Goal: Entertainment & Leisure: Consume media (video, audio)

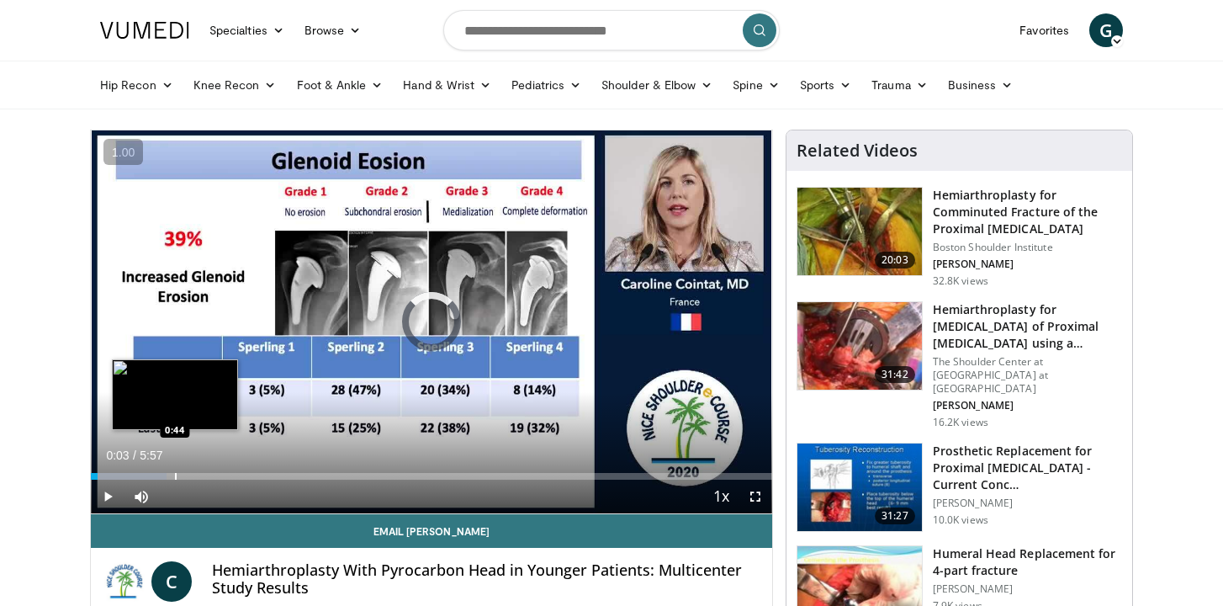
click at [175, 473] on div "Progress Bar" at bounding box center [176, 476] width 2 height 7
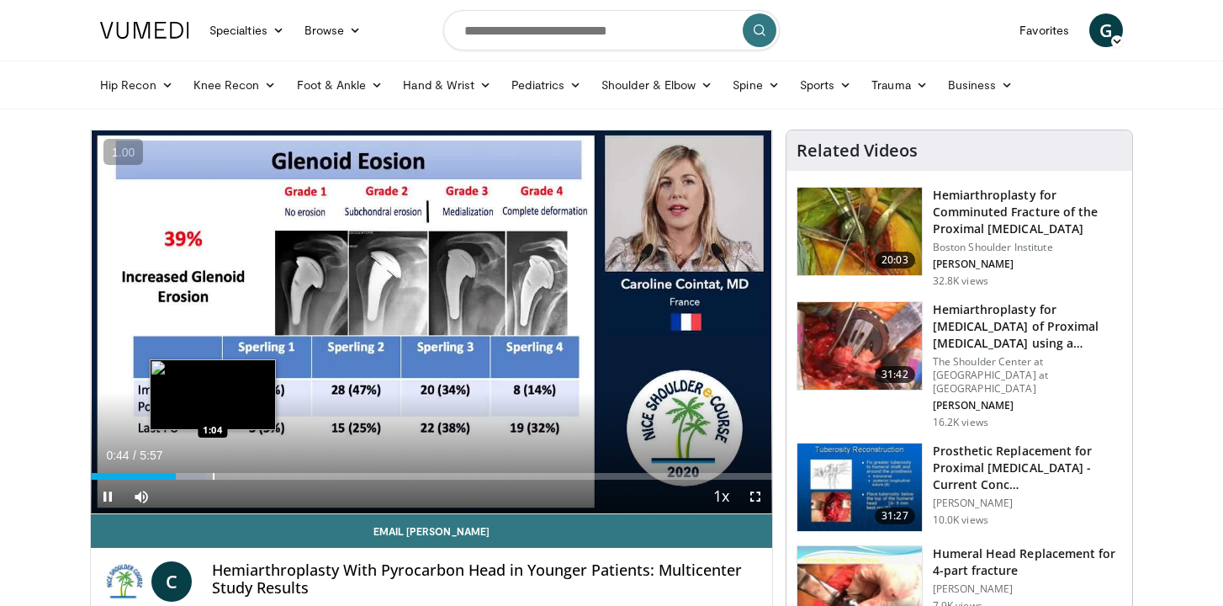
click at [213, 473] on div "Progress Bar" at bounding box center [214, 476] width 2 height 7
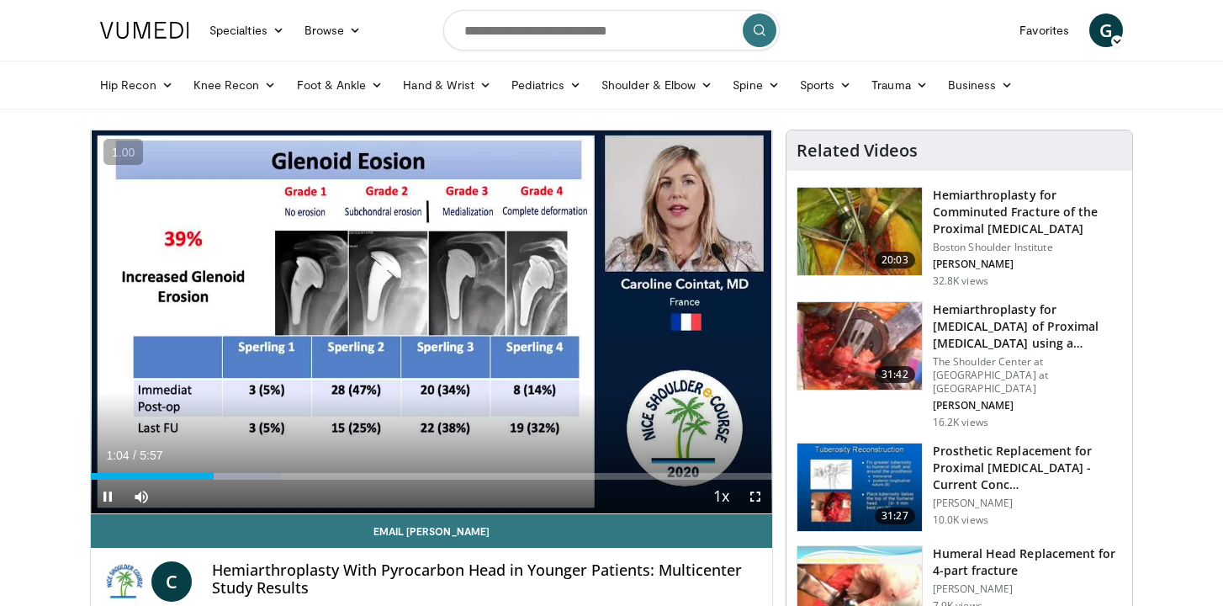
click at [283, 486] on div "Current Time 1:04 / Duration 5:57 Pause Skip Backward Skip Forward Mute Loaded …" at bounding box center [431, 496] width 681 height 34
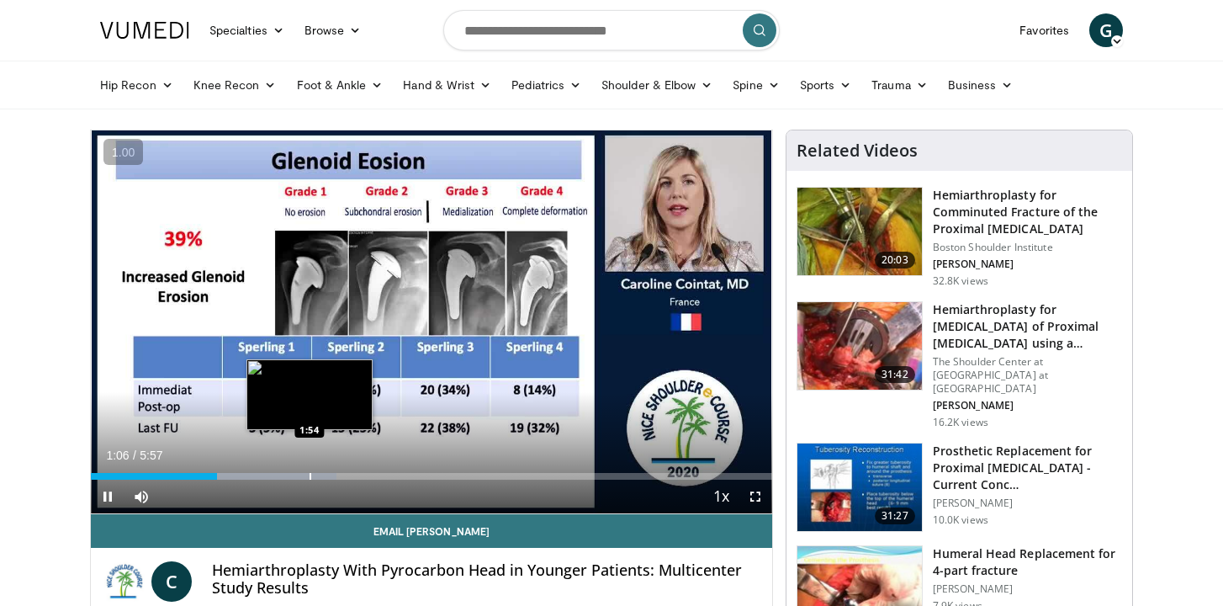
click at [308, 476] on div "Loaded : 36.04% 1:06 1:54" at bounding box center [431, 476] width 681 height 7
click at [325, 475] on div "Progress Bar" at bounding box center [324, 476] width 2 height 7
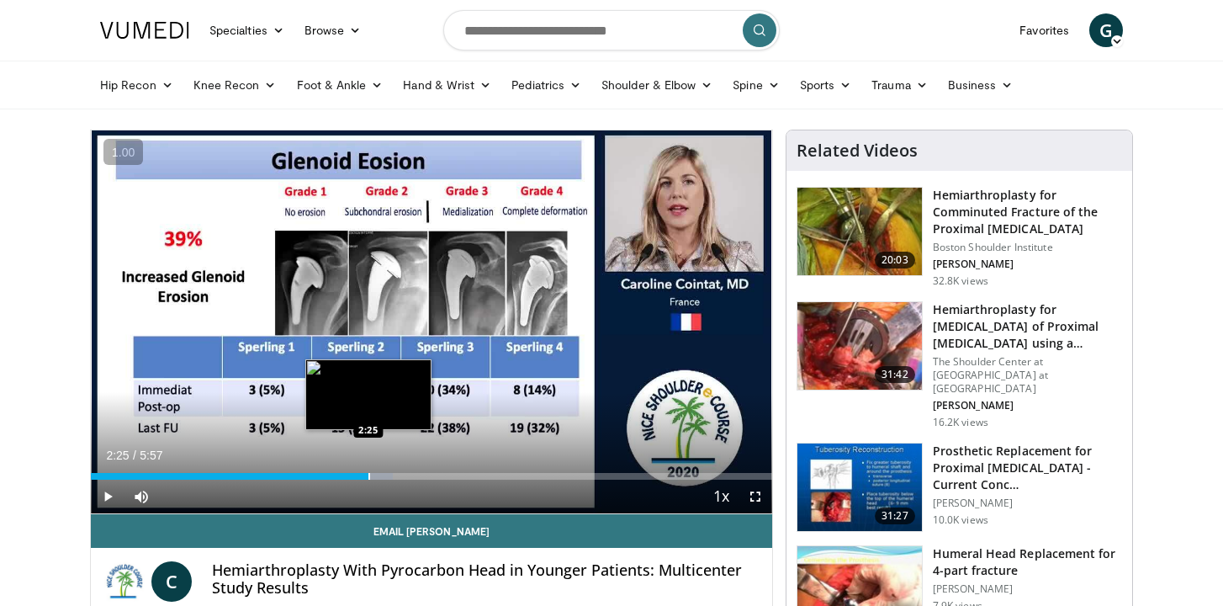
click at [368, 475] on div "Progress Bar" at bounding box center [369, 476] width 2 height 7
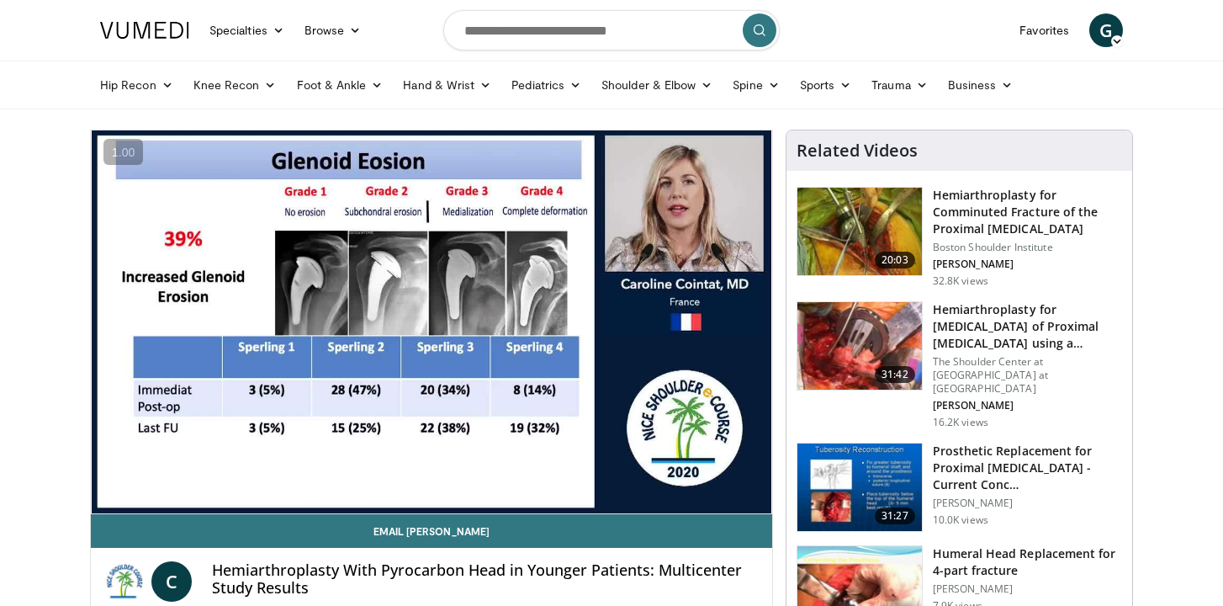
click at [401, 506] on div "Progress Bar" at bounding box center [401, 509] width 2 height 7
click at [430, 475] on video-js "**********" at bounding box center [431, 322] width 681 height 384
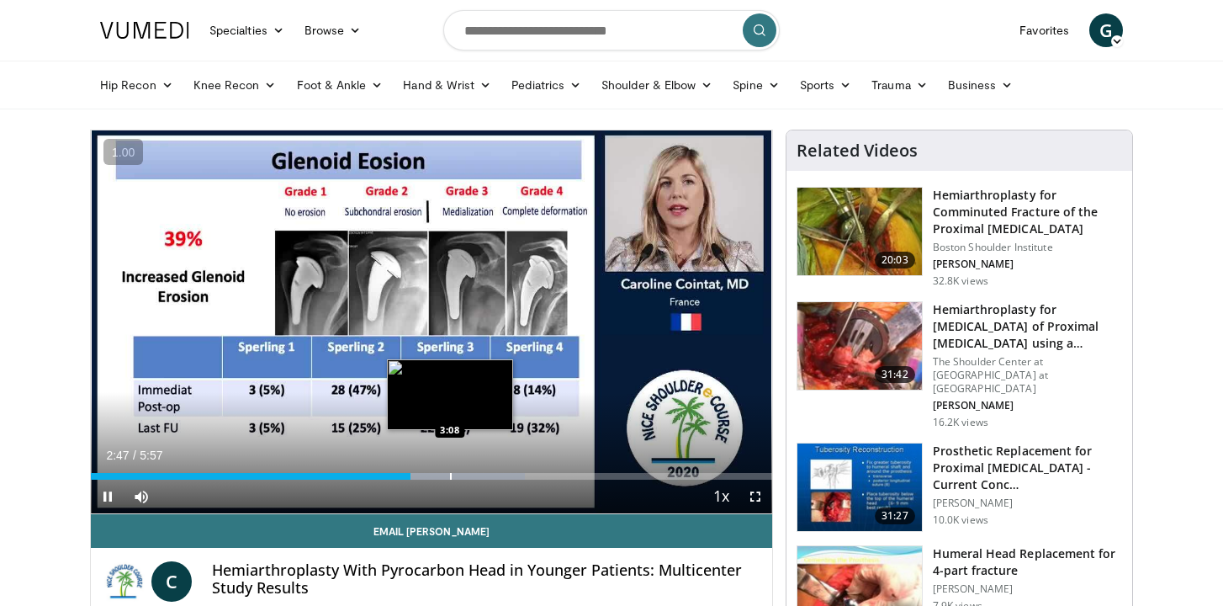
click at [449, 468] on div "Loaded : 63.79% 2:47 3:08" at bounding box center [431, 471] width 681 height 16
click at [463, 471] on div "Loaded : 69.34% 3:15 3:15" at bounding box center [431, 471] width 681 height 16
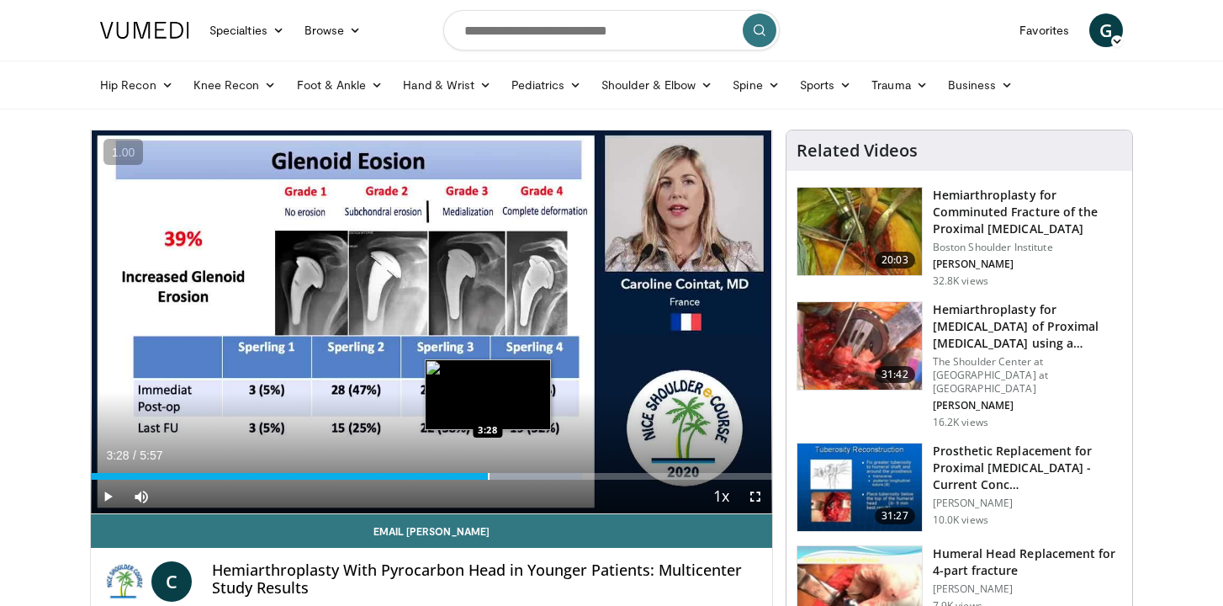
click at [488, 476] on div "Progress Bar" at bounding box center [489, 476] width 2 height 7
click at [506, 476] on div "Progress Bar" at bounding box center [507, 476] width 2 height 7
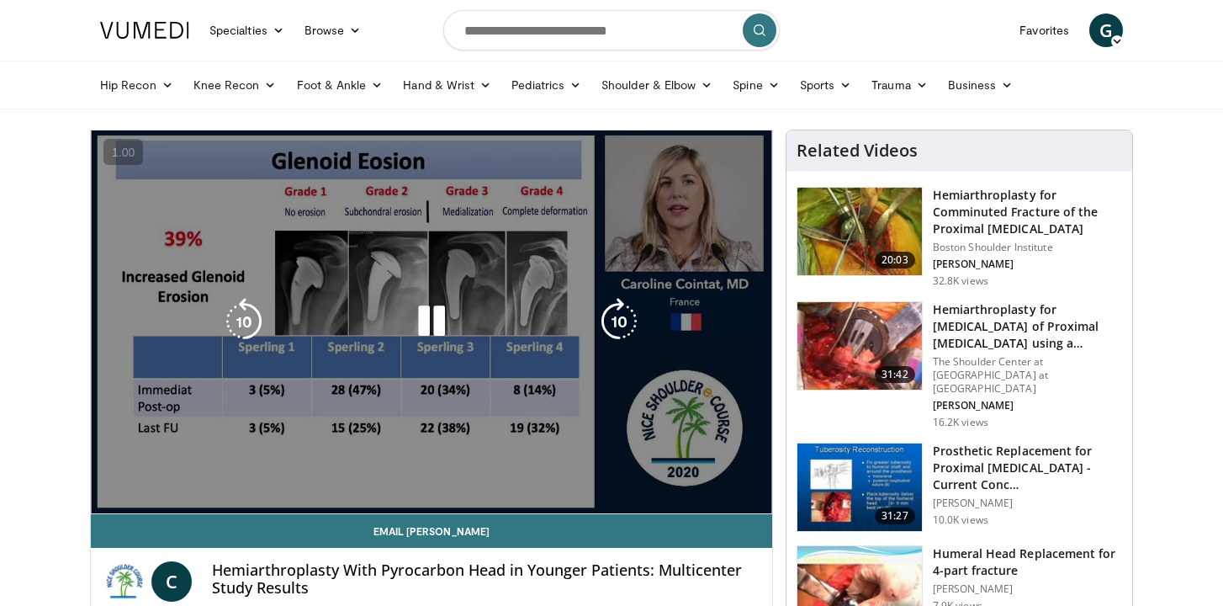
click at [519, 479] on div "10 seconds Tap to unmute" at bounding box center [431, 321] width 681 height 383
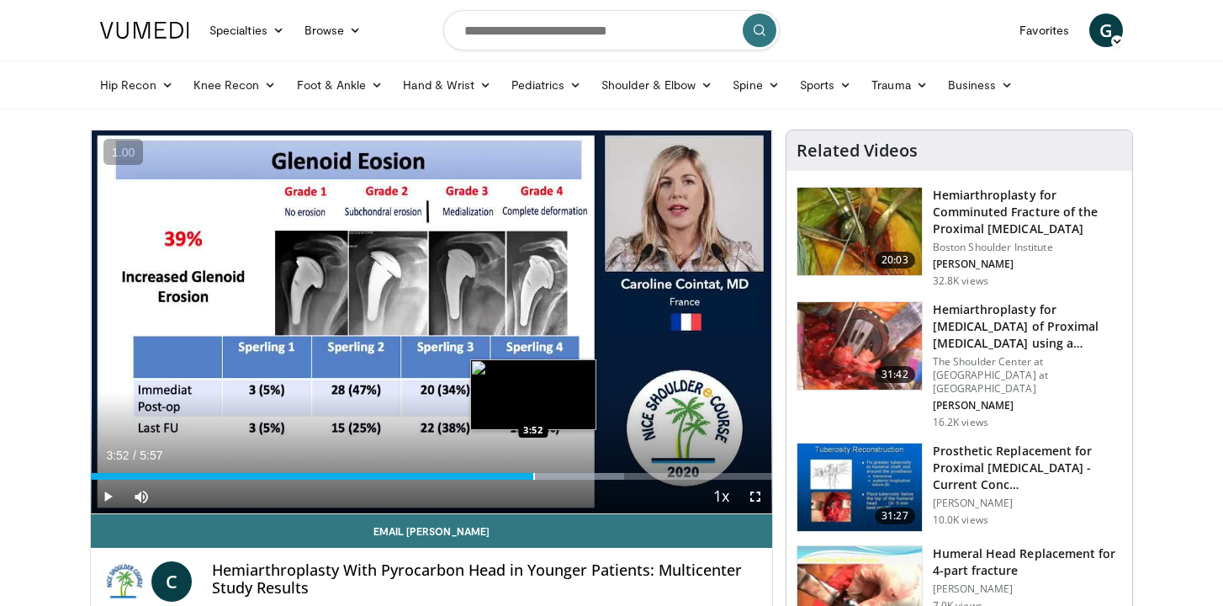
click at [533, 477] on div "Progress Bar" at bounding box center [534, 476] width 2 height 7
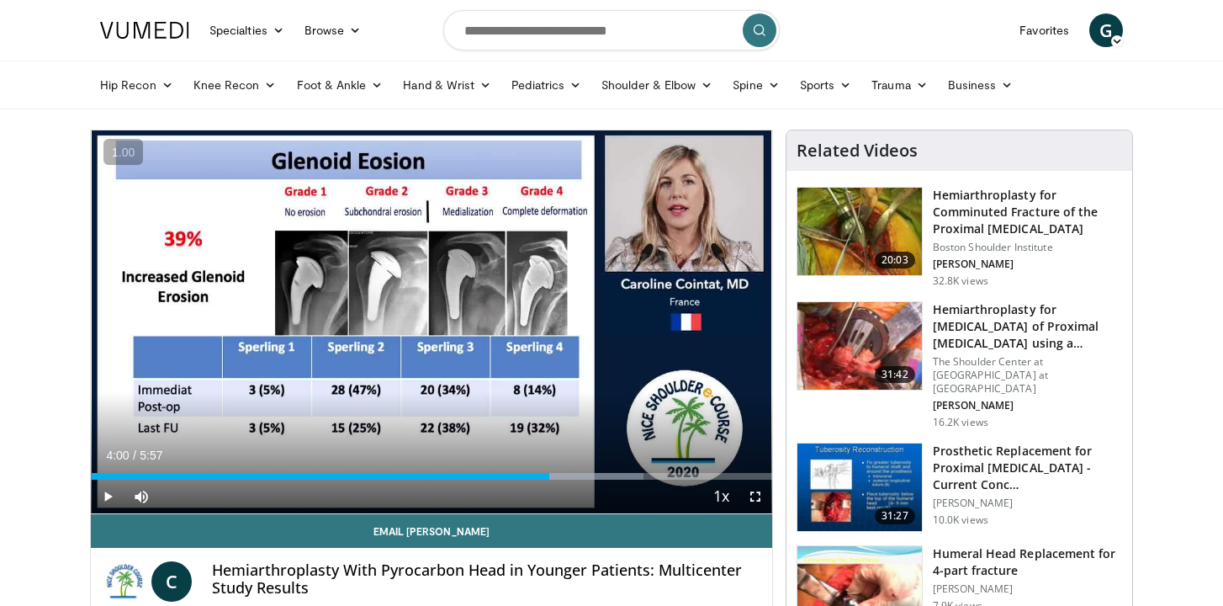
click at [549, 476] on div "Progress Bar" at bounding box center [550, 476] width 2 height 7
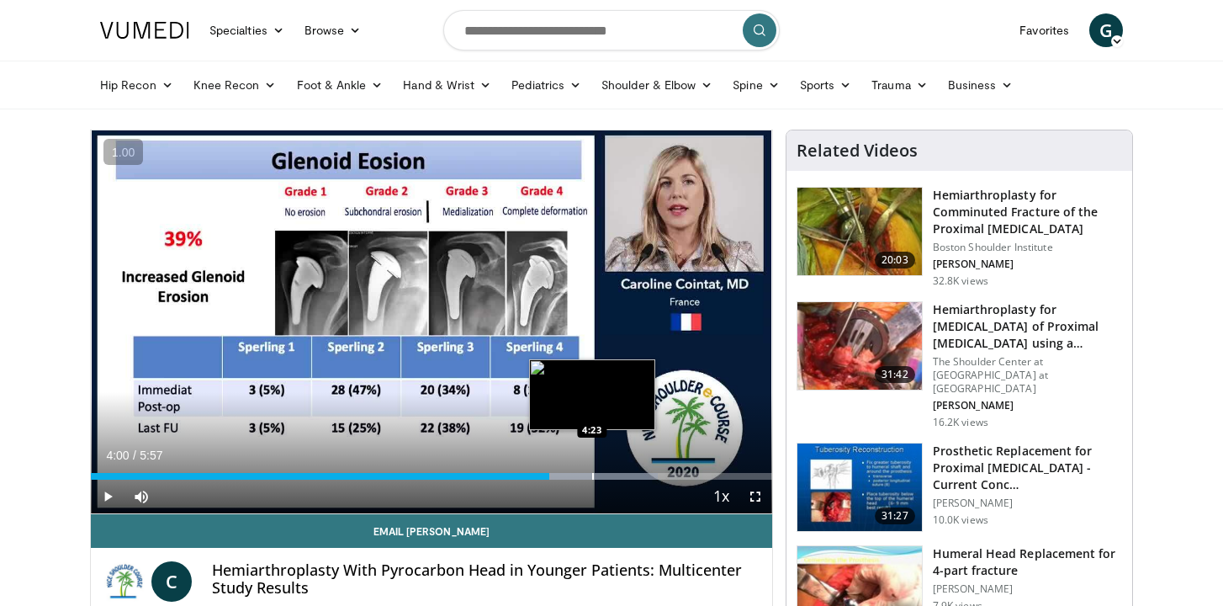
click at [592, 476] on div "Progress Bar" at bounding box center [593, 476] width 2 height 7
click at [614, 479] on div "Progress Bar" at bounding box center [615, 476] width 2 height 7
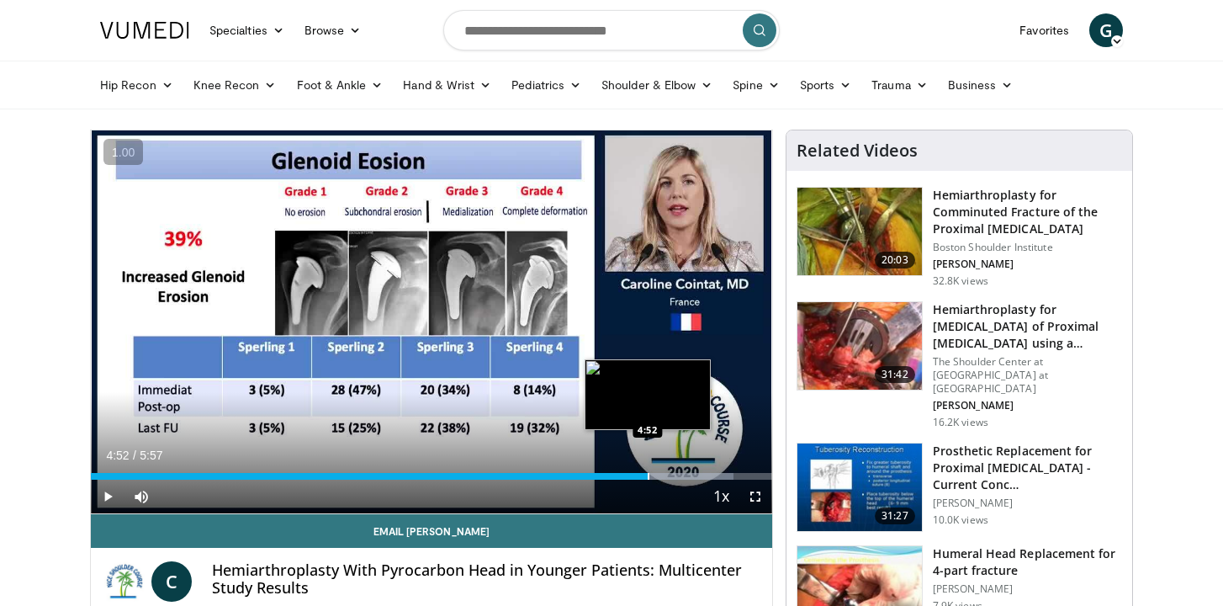
click at [648, 474] on div "Progress Bar" at bounding box center [649, 476] width 2 height 7
click at [665, 474] on div "Progress Bar" at bounding box center [666, 476] width 2 height 7
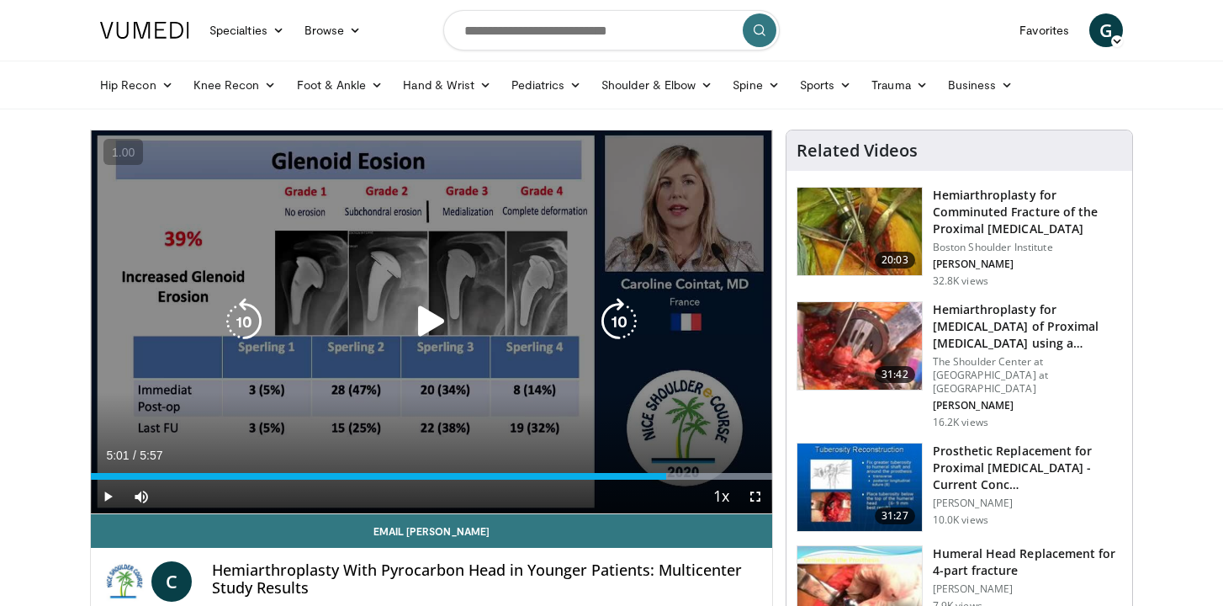
click at [557, 446] on div "10 seconds Tap to unmute" at bounding box center [431, 321] width 681 height 383
